Goal: Navigation & Orientation: Find specific page/section

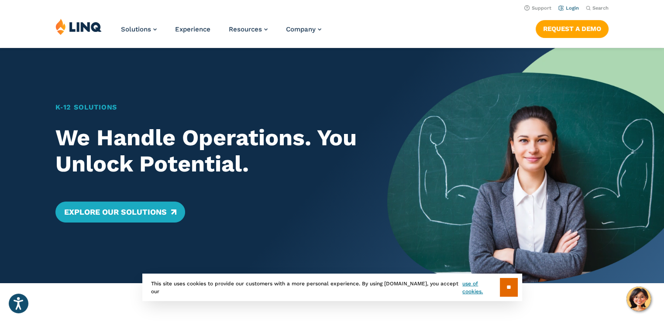
click at [570, 7] on link "Login" at bounding box center [568, 8] width 21 height 6
click at [507, 289] on input "**" at bounding box center [509, 287] width 18 height 19
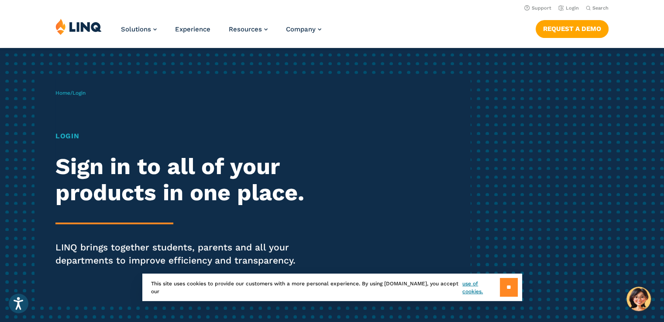
click at [503, 292] on input "**" at bounding box center [509, 287] width 18 height 19
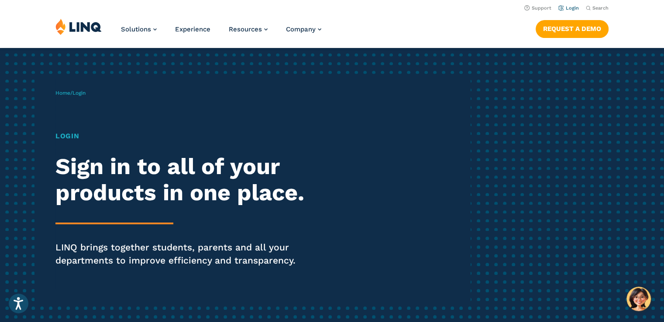
click at [569, 7] on link "Login" at bounding box center [568, 8] width 21 height 6
click at [67, 137] on h1 "Login" at bounding box center [183, 136] width 256 height 10
click at [572, 8] on link "Login" at bounding box center [568, 8] width 21 height 6
click at [61, 135] on h1 "Login" at bounding box center [183, 136] width 256 height 10
click at [74, 91] on span "Home / Login" at bounding box center [70, 93] width 30 height 6
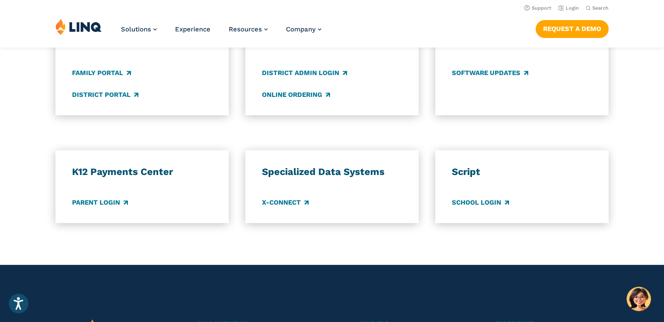
scroll to position [460, 0]
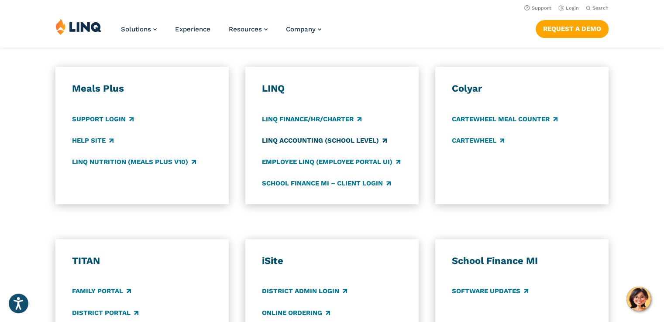
click at [290, 138] on link "LINQ Accounting (school level)" at bounding box center [324, 141] width 125 height 10
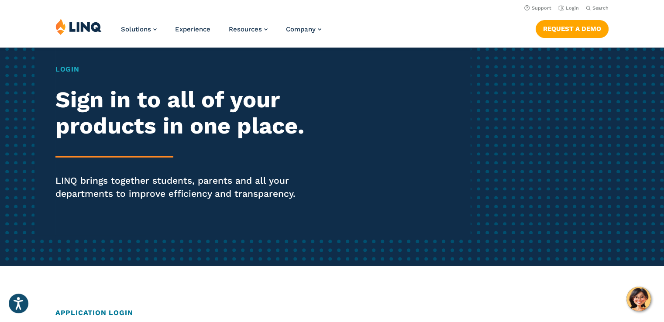
scroll to position [0, 0]
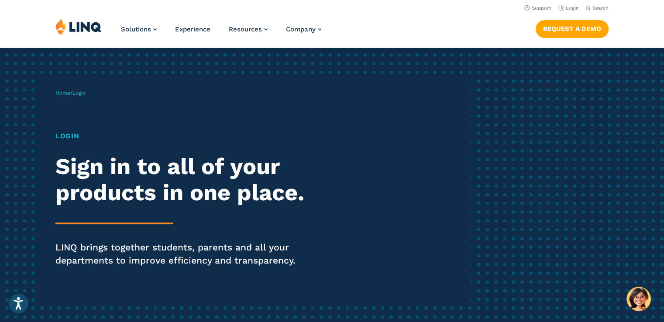
click at [134, 114] on div "Home / Login Login Sign in to all of your products in one place. LINQ brings to…" at bounding box center [262, 191] width 415 height 224
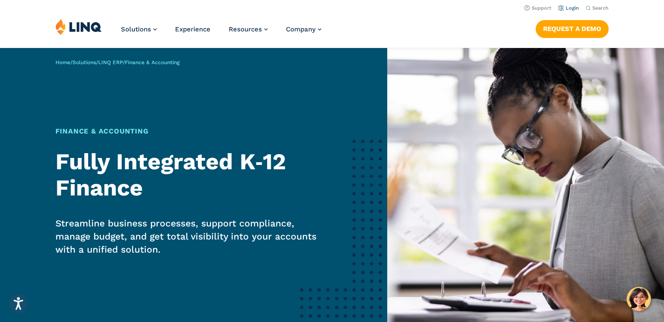
click at [571, 10] on link "Login" at bounding box center [568, 8] width 21 height 6
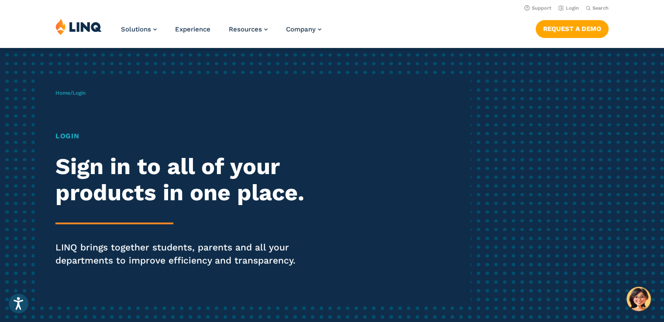
click at [134, 221] on div "Login Sign in to all of your products in one place. LINQ brings together studen…" at bounding box center [183, 211] width 256 height 161
click at [74, 139] on h1 "Login" at bounding box center [183, 136] width 256 height 10
click at [76, 94] on span "Login" at bounding box center [78, 93] width 13 height 6
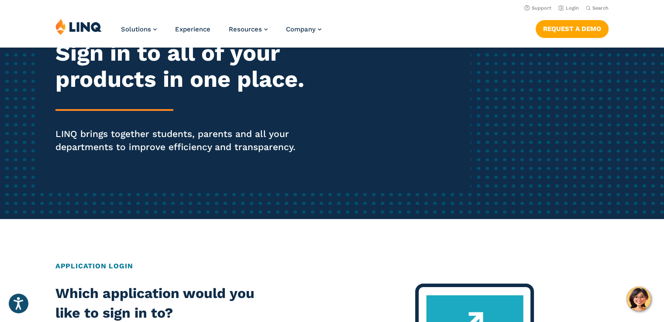
scroll to position [131, 0]
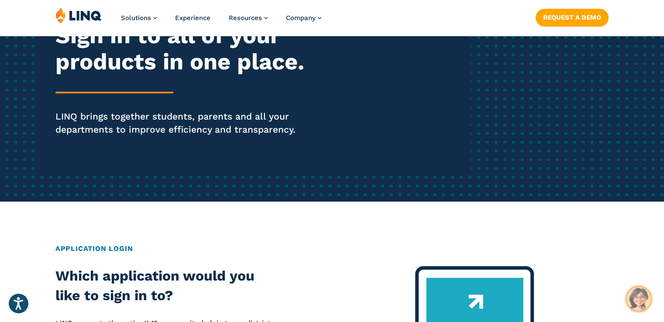
click at [641, 294] on img "Hello, have a question? Let’s chat." at bounding box center [639, 299] width 24 height 24
click at [461, 91] on div "Home / Login Login Sign in to all of your products in one place. LINQ brings to…" at bounding box center [262, 60] width 415 height 224
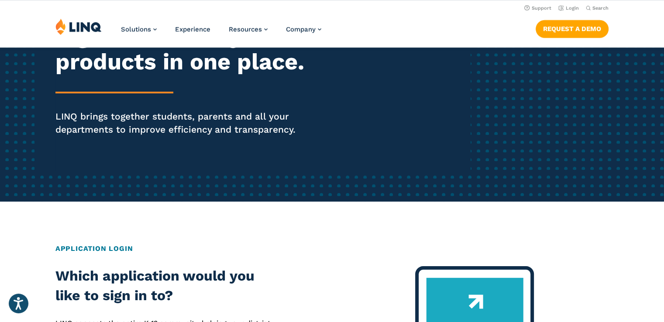
scroll to position [0, 0]
